Goal: Task Accomplishment & Management: Manage account settings

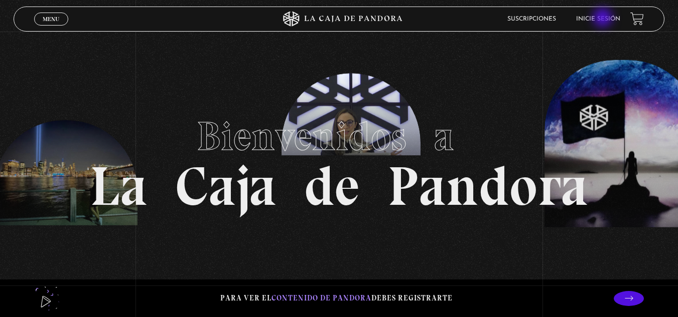
click at [603, 19] on link "Inicie sesión" at bounding box center [598, 19] width 44 height 6
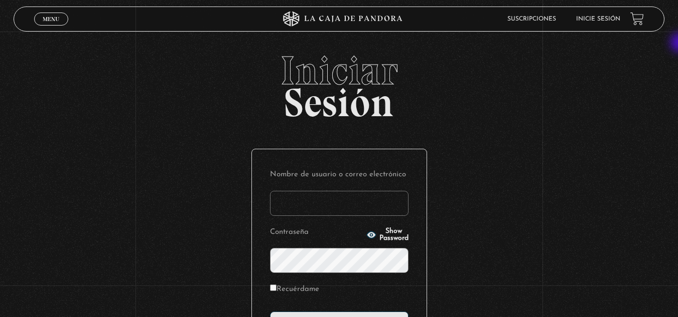
type input "[EMAIL_ADDRESS][DOMAIN_NAME]"
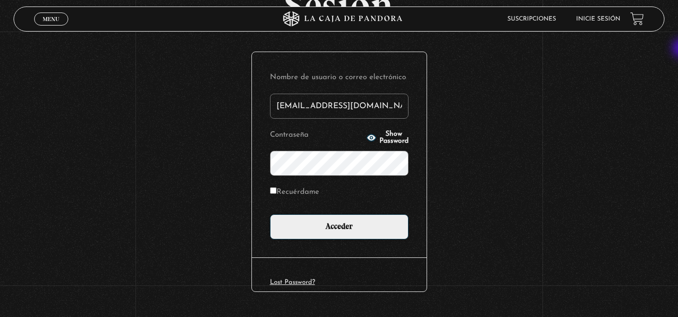
scroll to position [94, 0]
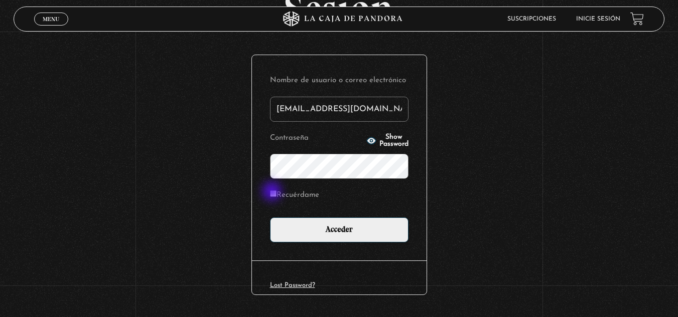
click at [273, 193] on div "Nombre de usuario o correo electrónico [EMAIL_ADDRESS][DOMAIN_NAME] Contraseña …" at bounding box center [339, 158] width 175 height 206
click at [276, 194] on input "Recuérdame" at bounding box center [273, 194] width 7 height 7
checkbox input "true"
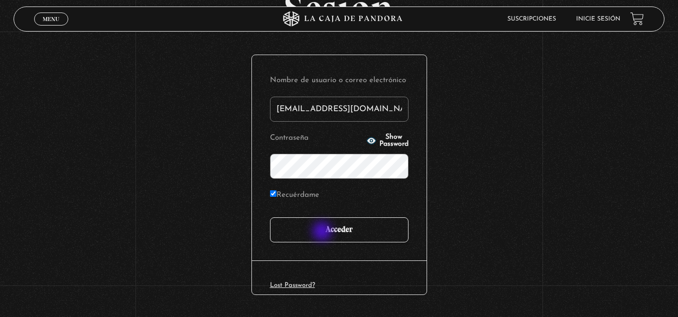
click at [323, 233] on input "Acceder" at bounding box center [339, 230] width 138 height 25
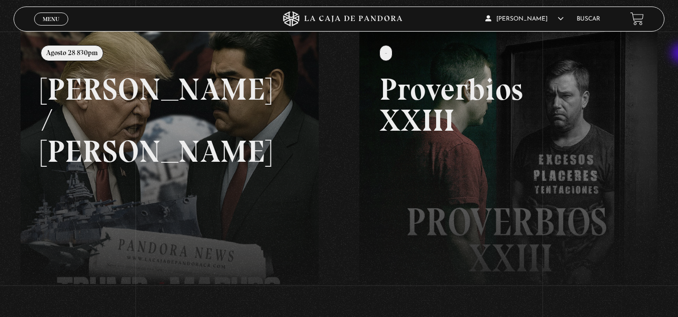
scroll to position [113, 0]
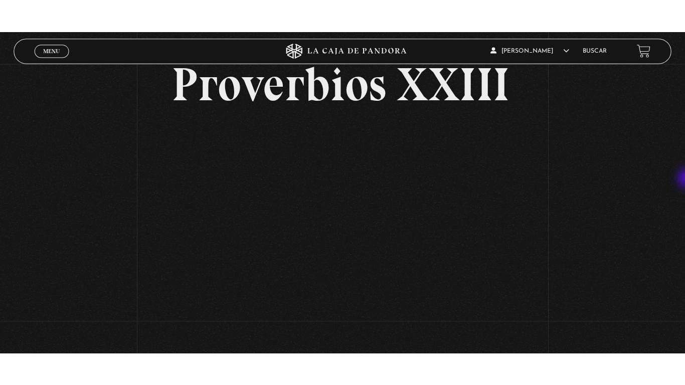
scroll to position [59, 0]
